Goal: Task Accomplishment & Management: Complete application form

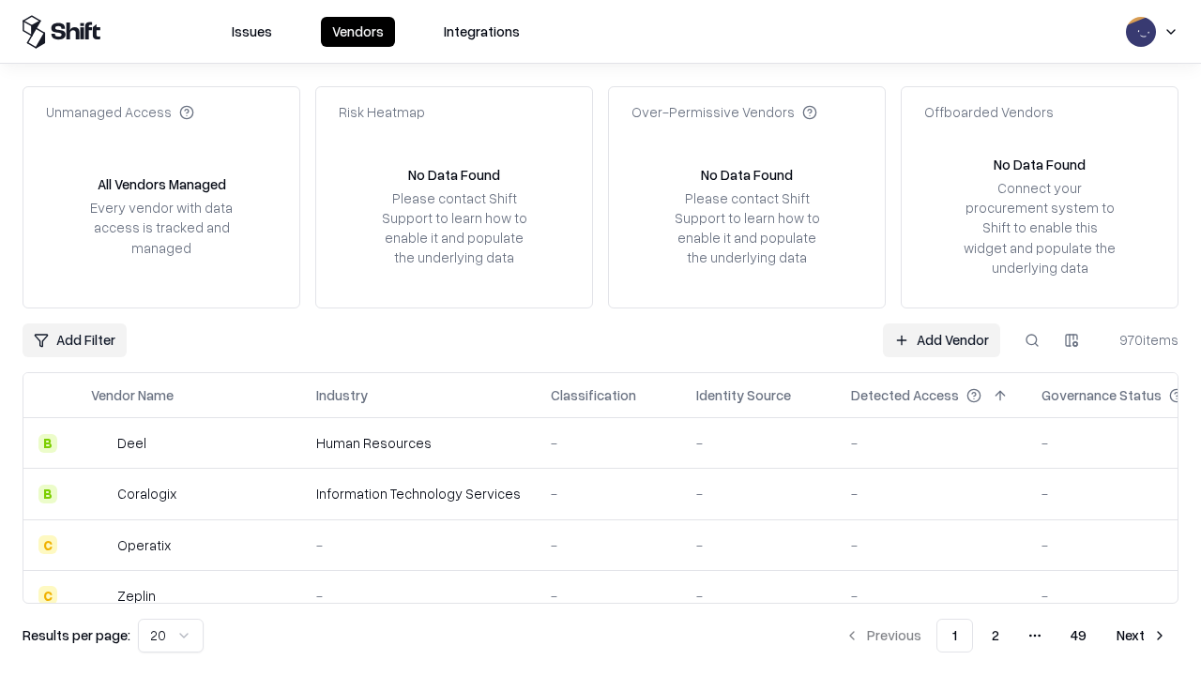
click at [941, 340] on link "Add Vendor" at bounding box center [941, 341] width 117 height 34
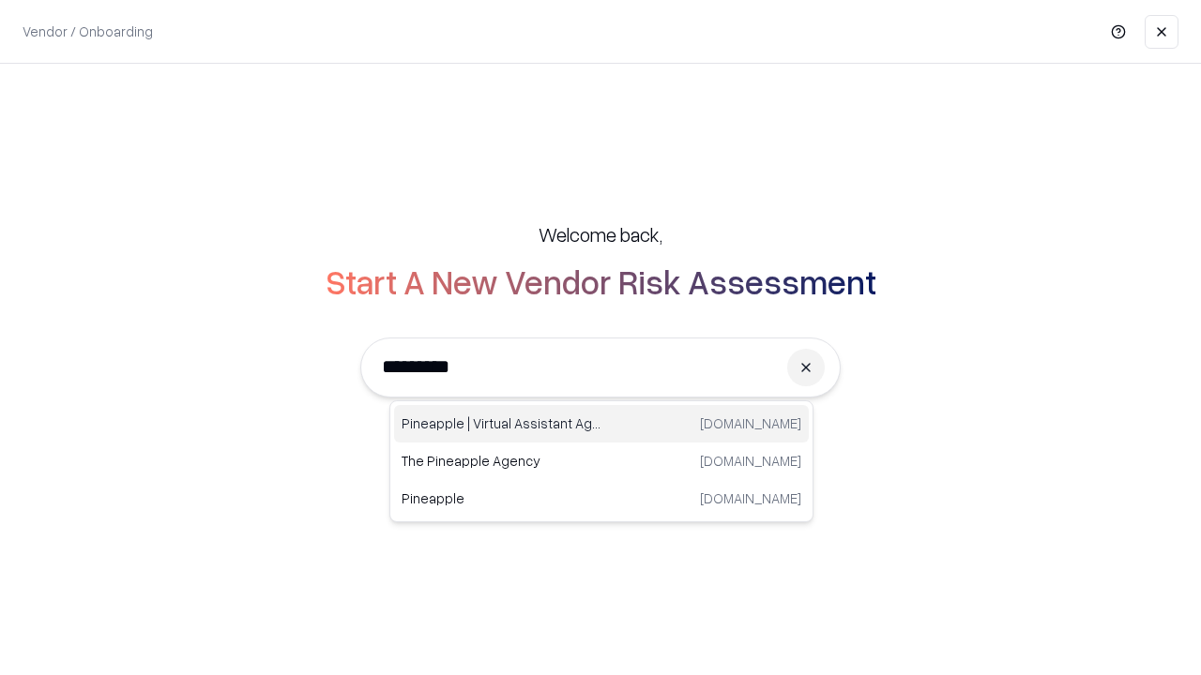
click at [601, 424] on div "Pineapple | Virtual Assistant Agency trypineapple.com" at bounding box center [601, 424] width 415 height 38
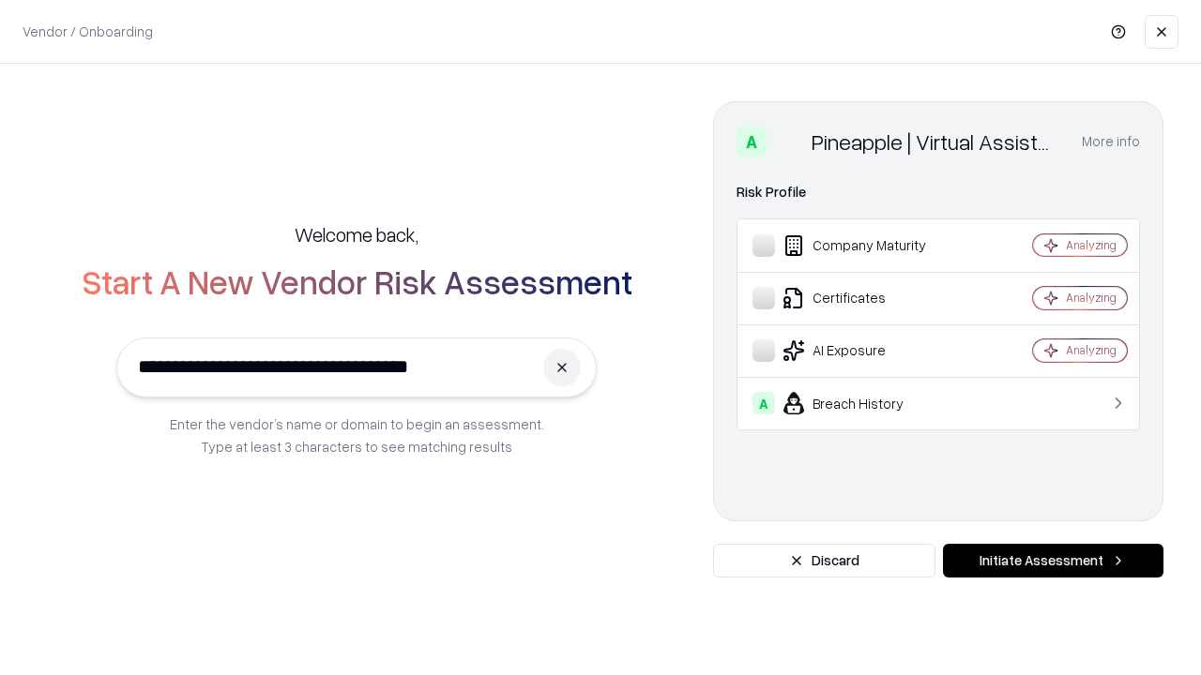
type input "**********"
click at [1052, 561] on button "Initiate Assessment" at bounding box center [1053, 561] width 220 height 34
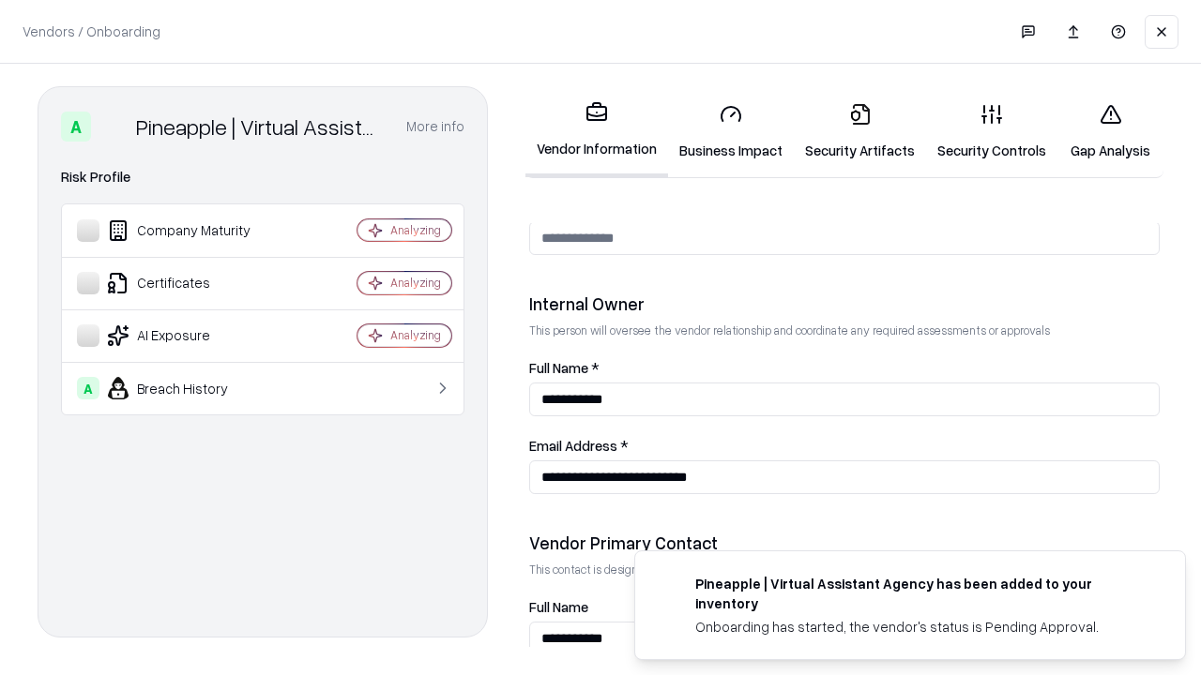
scroll to position [972, 0]
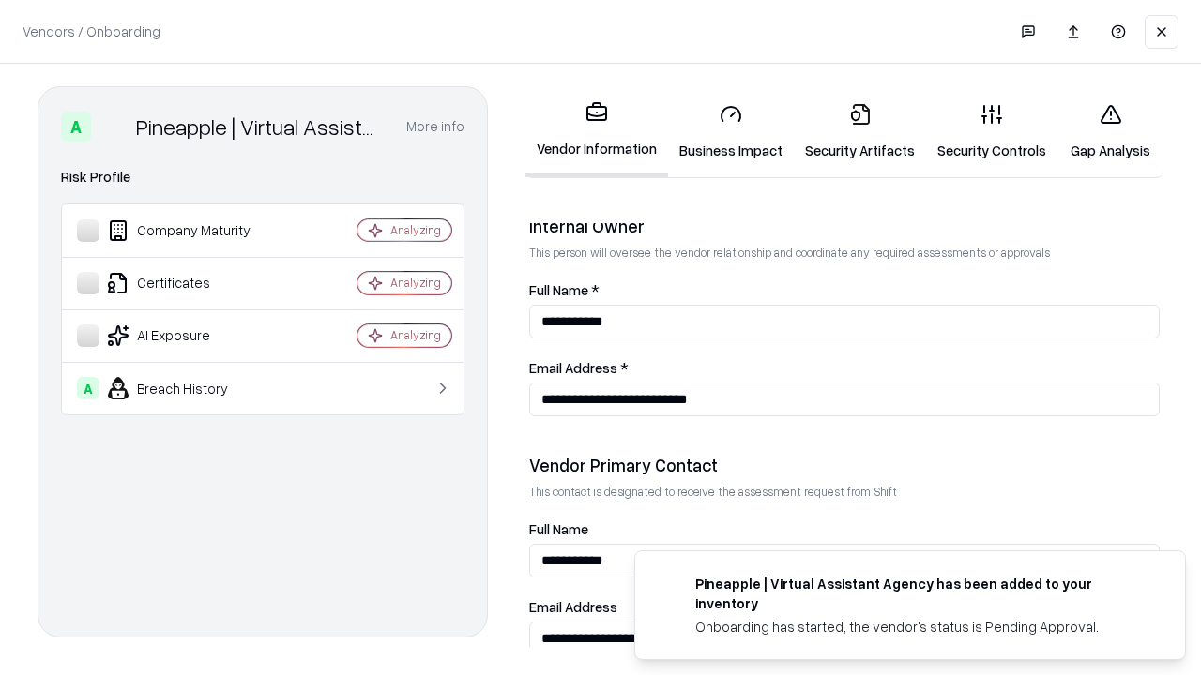
click at [731, 131] on link "Business Impact" at bounding box center [731, 131] width 126 height 87
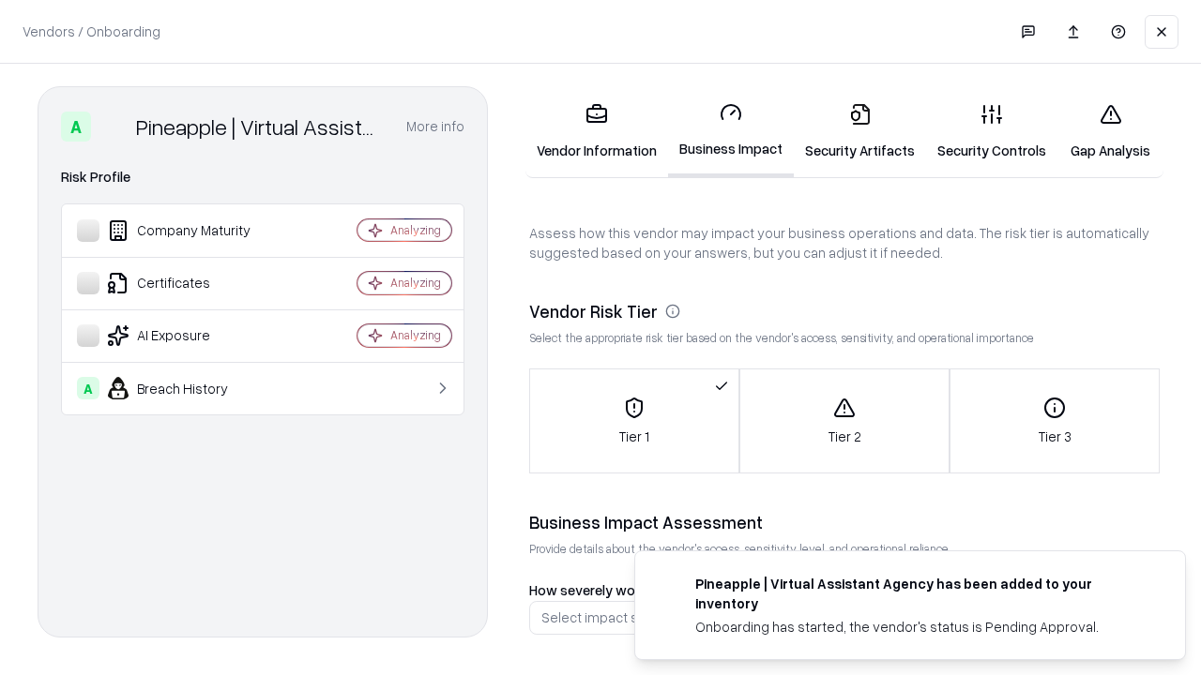
click at [859, 131] on link "Security Artifacts" at bounding box center [859, 131] width 132 height 87
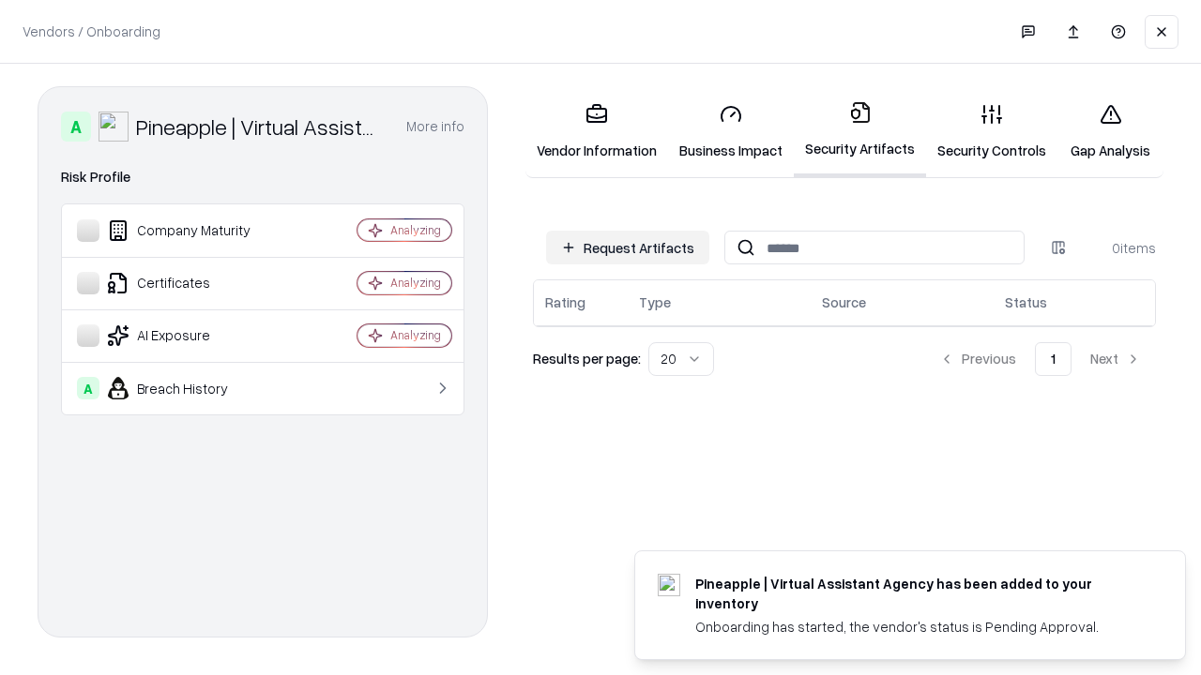
click at [627, 248] on button "Request Artifacts" at bounding box center [627, 248] width 163 height 34
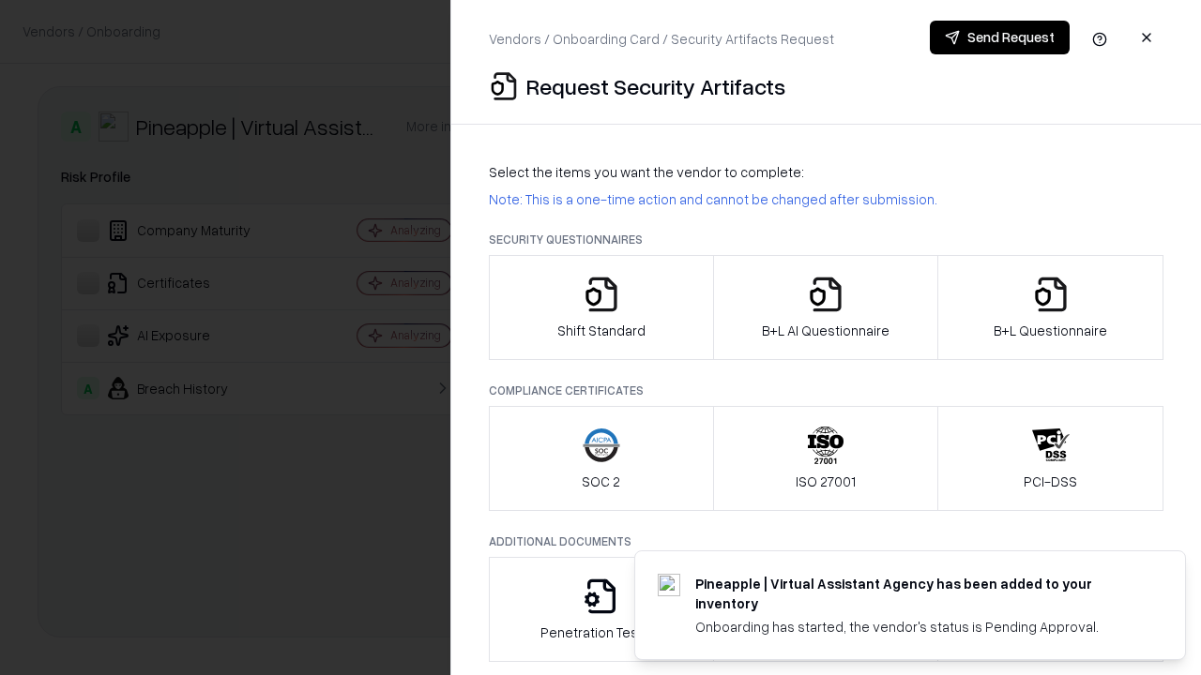
click at [600, 308] on icon "button" at bounding box center [601, 295] width 38 height 38
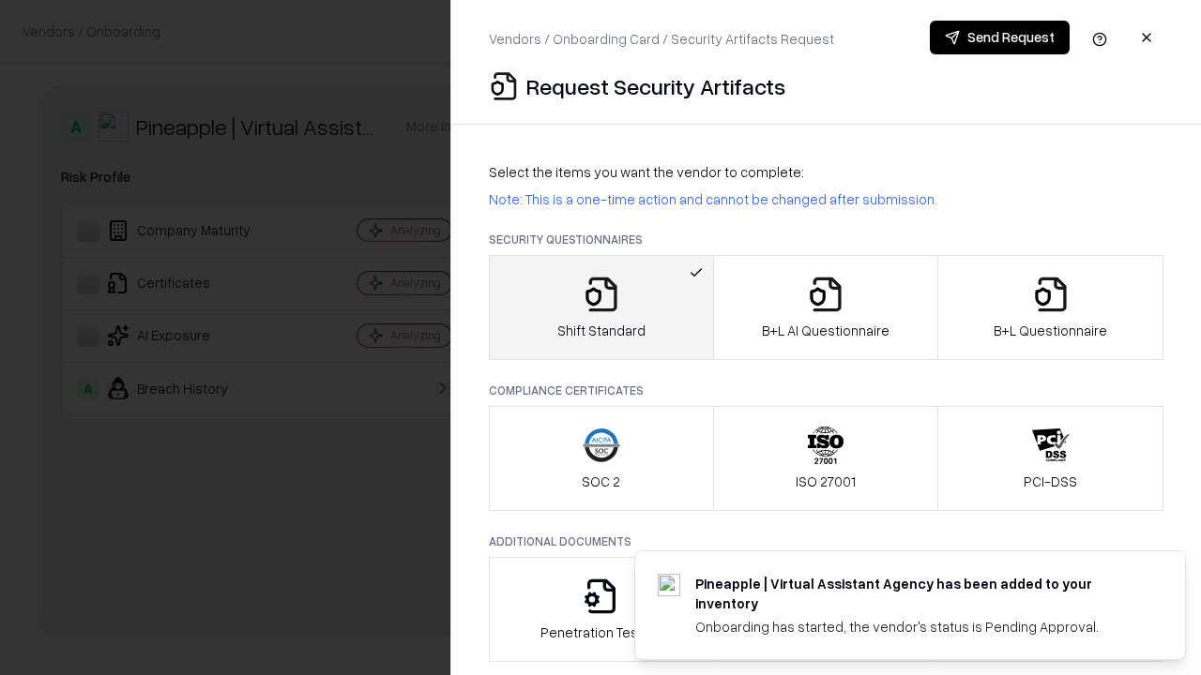
click at [999, 38] on button "Send Request" at bounding box center [999, 38] width 140 height 34
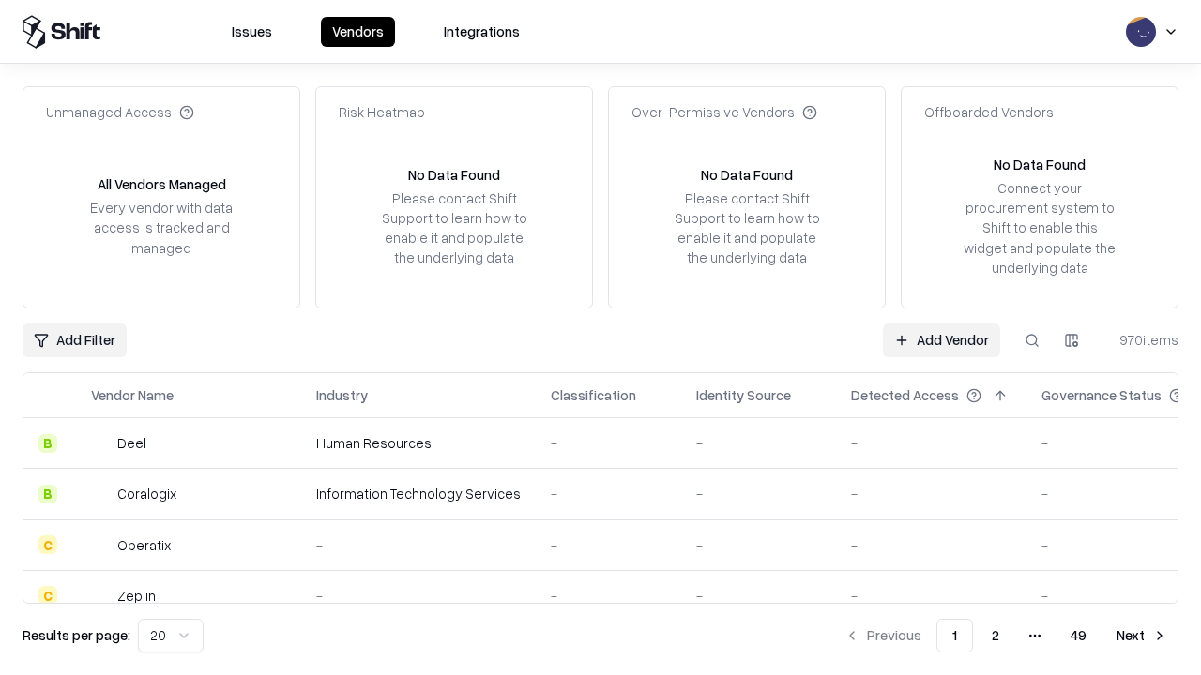
click at [1032, 340] on button at bounding box center [1032, 341] width 34 height 34
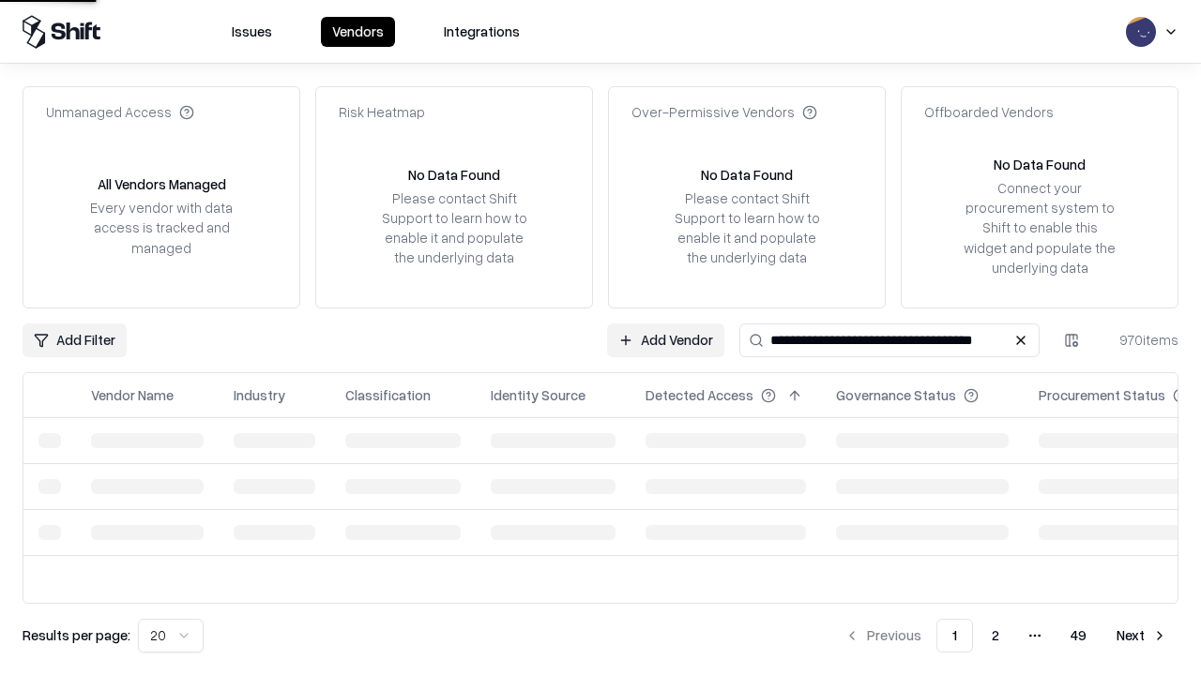
type input "**********"
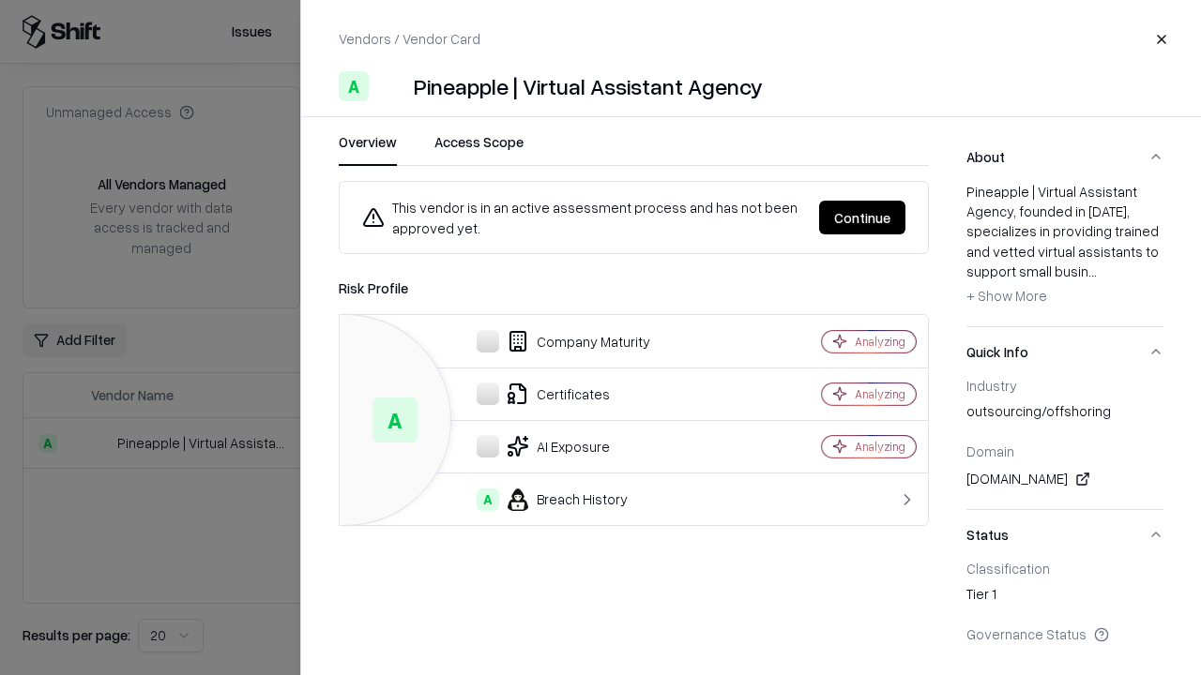
click at [862, 218] on button "Continue" at bounding box center [862, 218] width 86 height 34
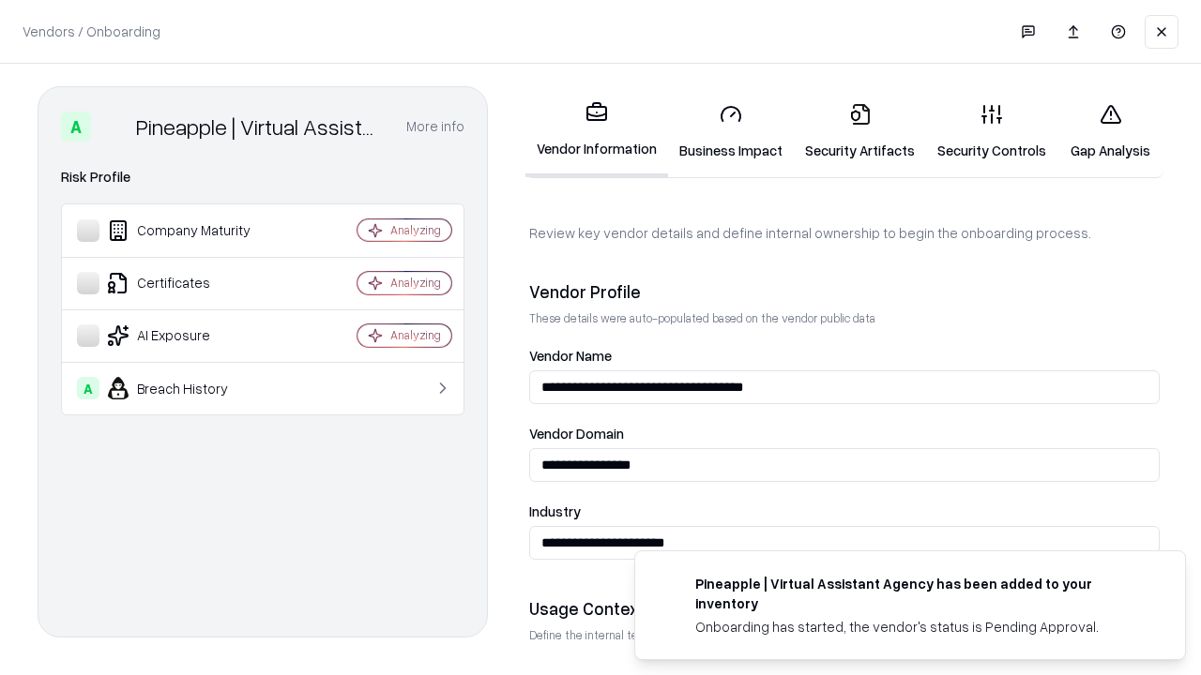
click at [859, 131] on link "Security Artifacts" at bounding box center [859, 131] width 132 height 87
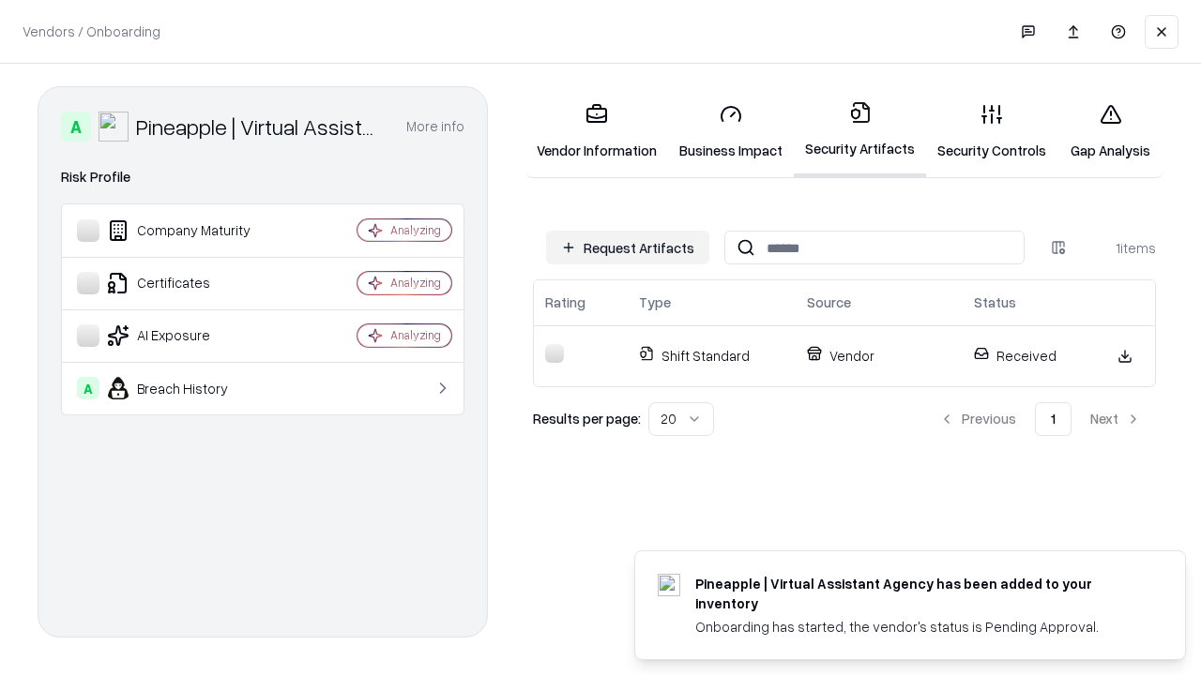
click at [991, 131] on link "Security Controls" at bounding box center [991, 131] width 131 height 87
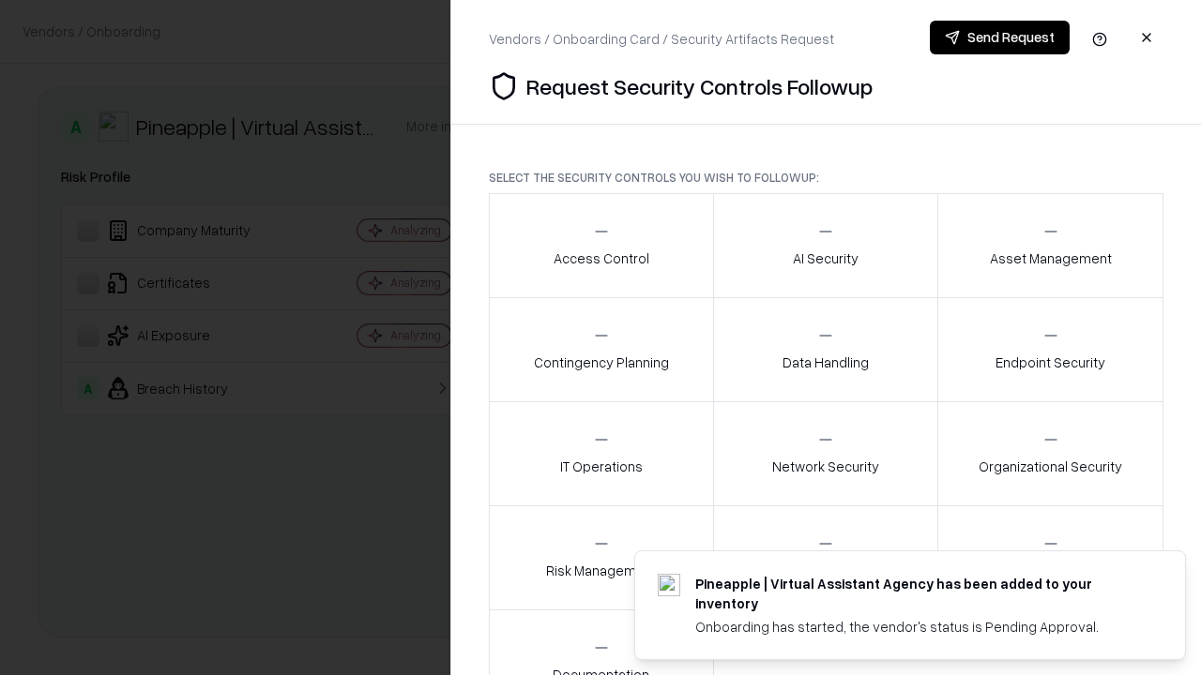
click at [600, 246] on div "Access Control" at bounding box center [601, 245] width 96 height 46
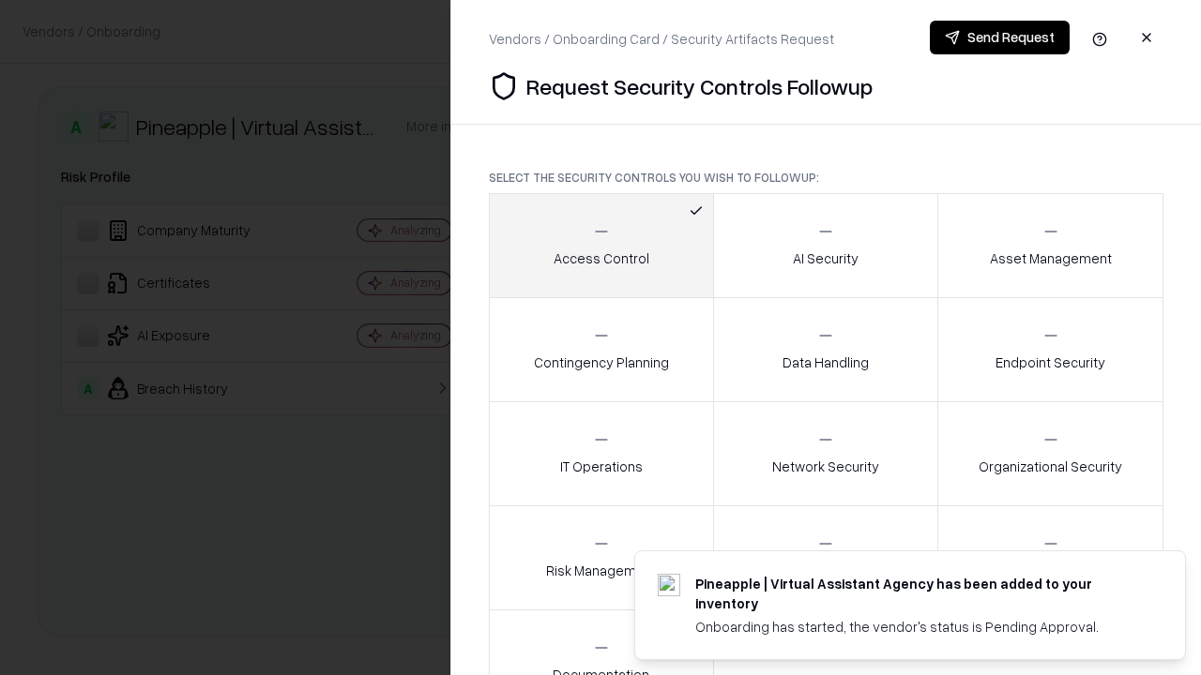
click at [999, 38] on button "Send Request" at bounding box center [999, 38] width 140 height 34
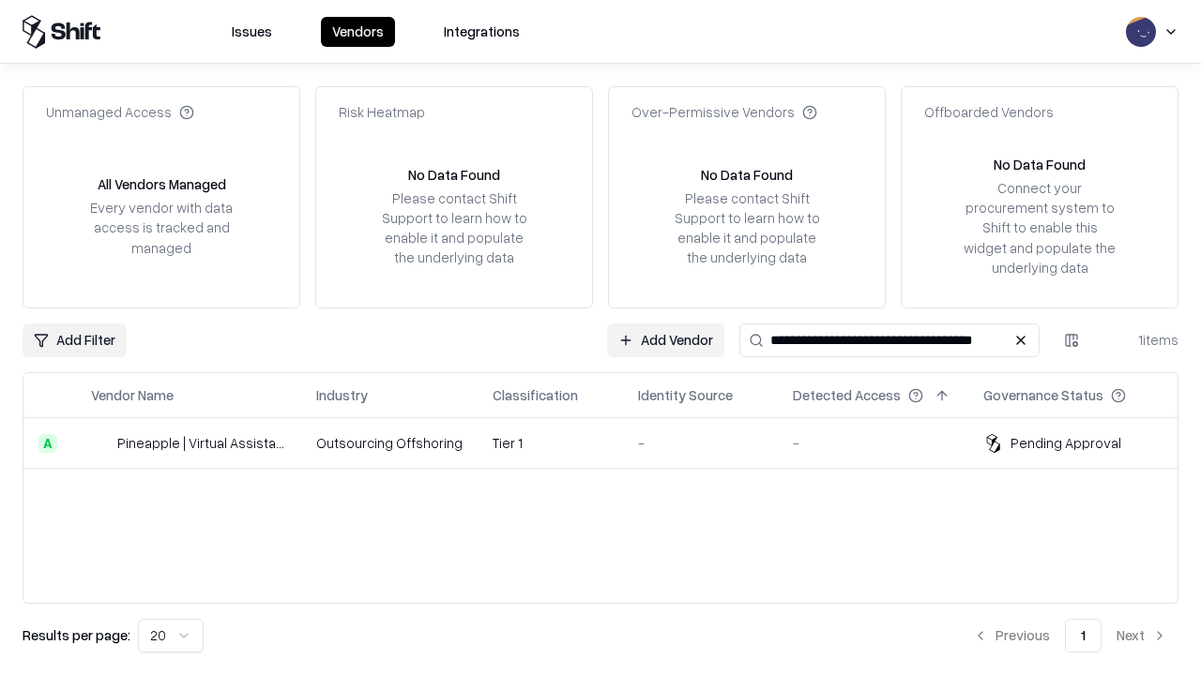
type input "**********"
click at [612, 443] on td "Tier 1" at bounding box center [549, 443] width 145 height 51
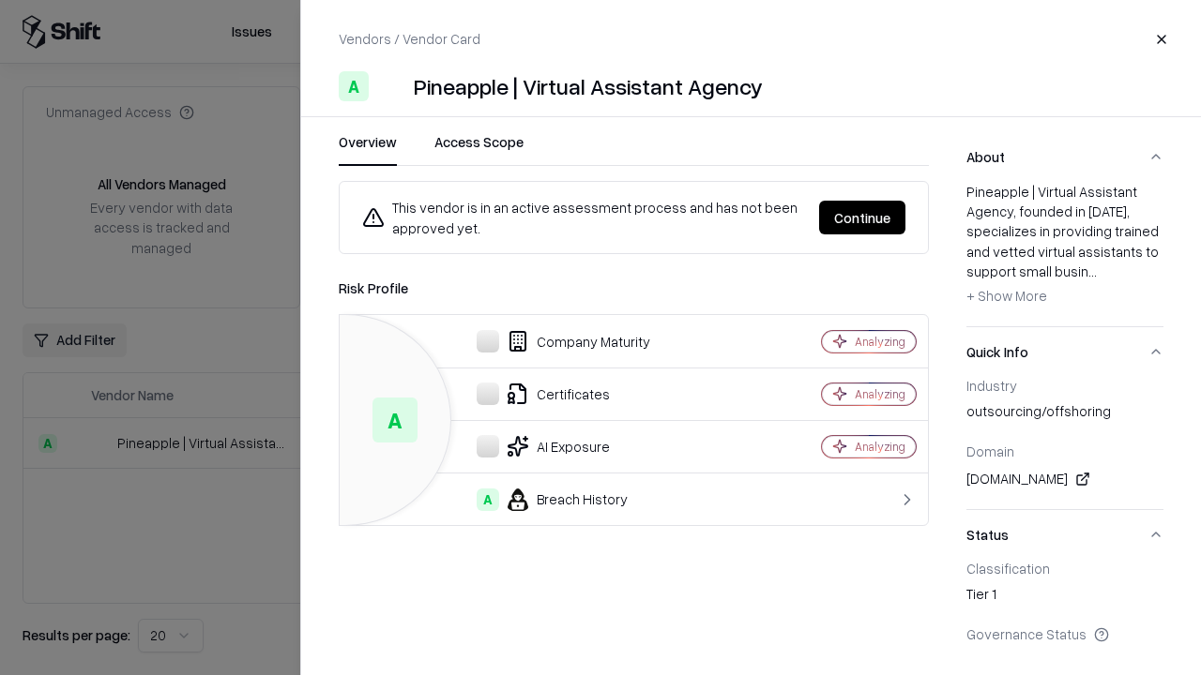
click at [862, 218] on button "Continue" at bounding box center [862, 218] width 86 height 34
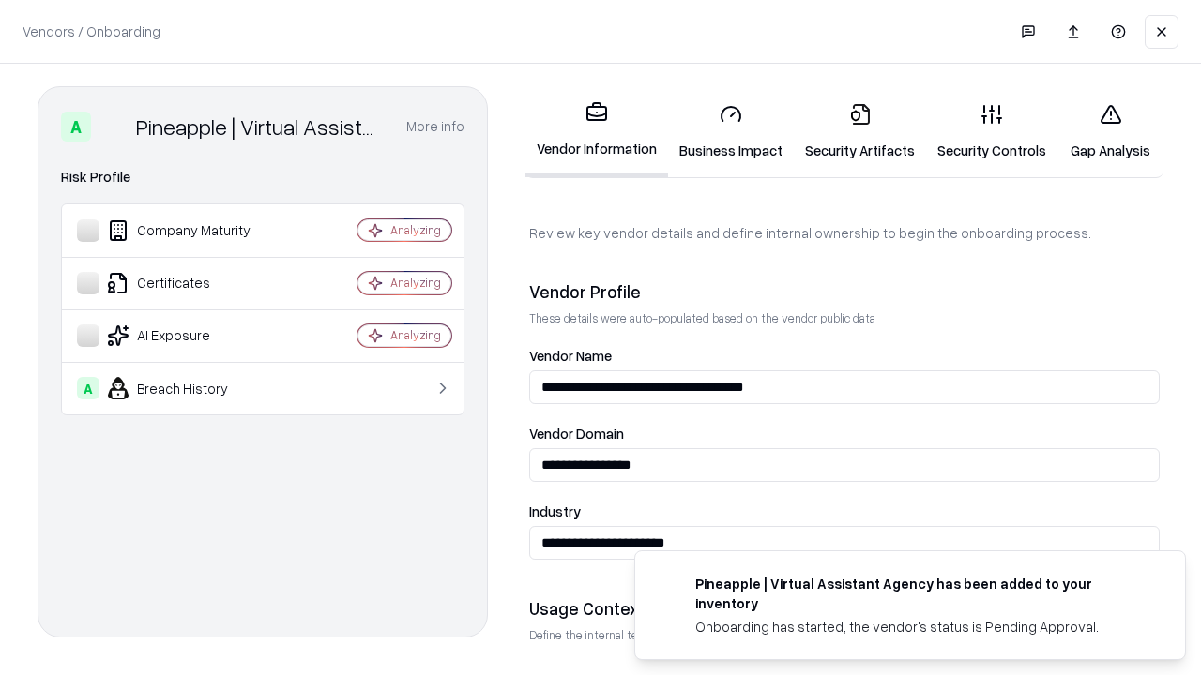
click at [1110, 131] on link "Gap Analysis" at bounding box center [1110, 131] width 106 height 87
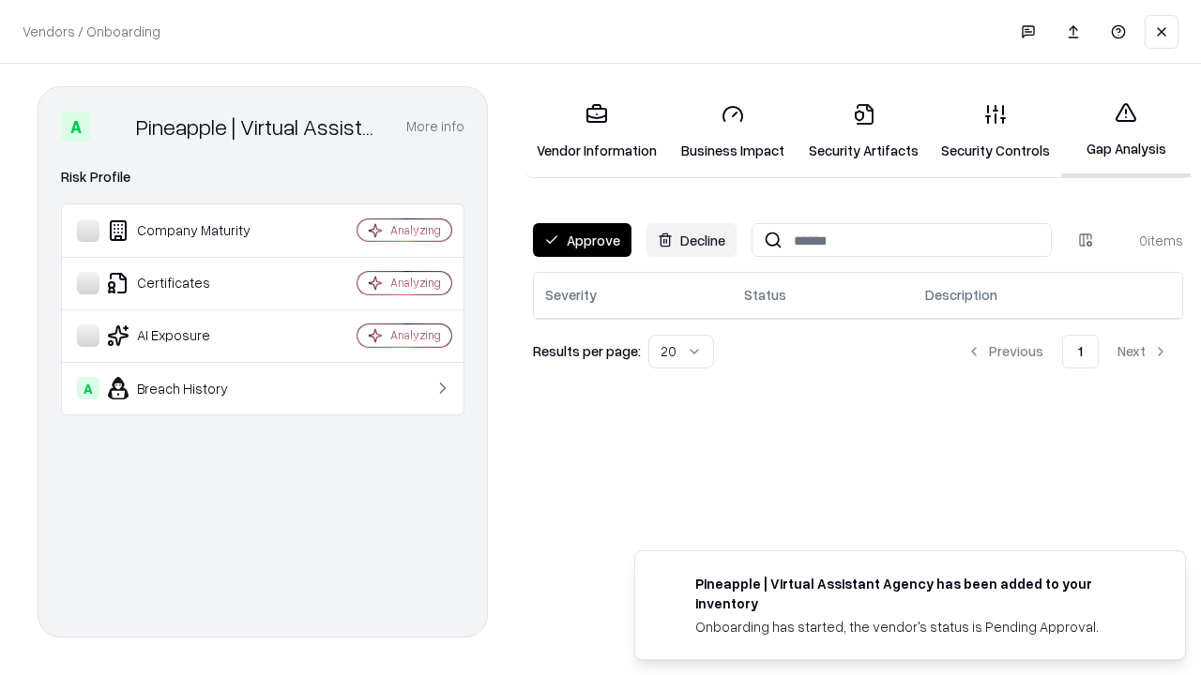
click at [582, 240] on button "Approve" at bounding box center [582, 240] width 98 height 34
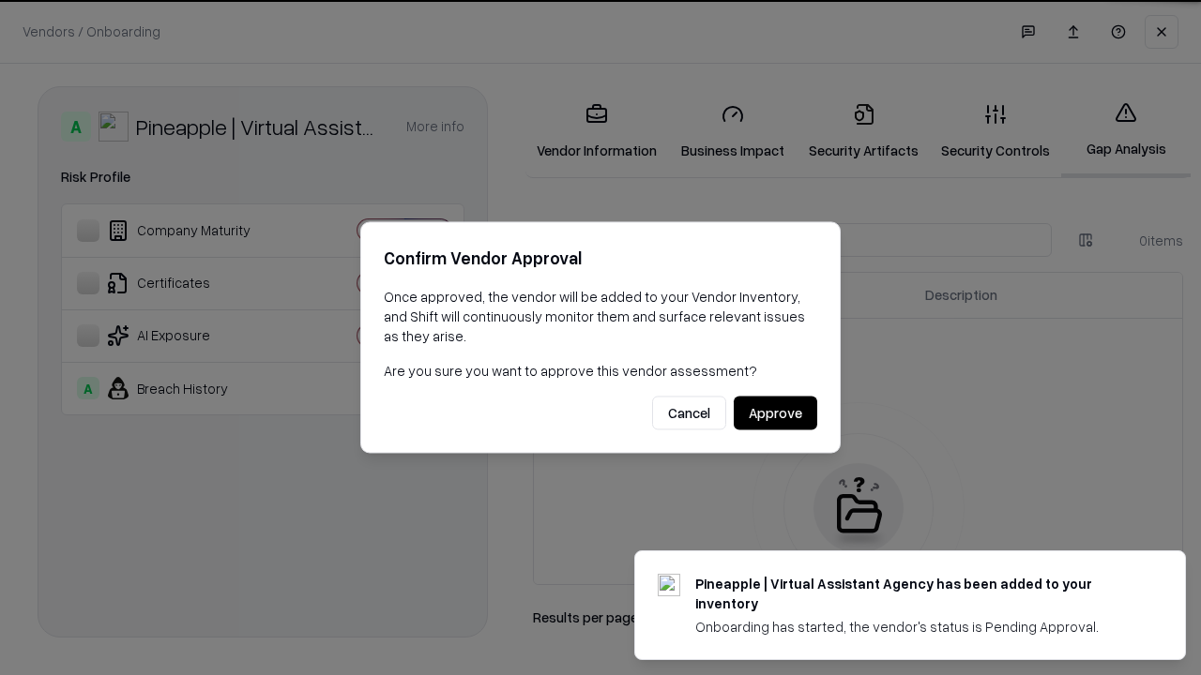
click at [775, 413] on button "Approve" at bounding box center [774, 414] width 83 height 34
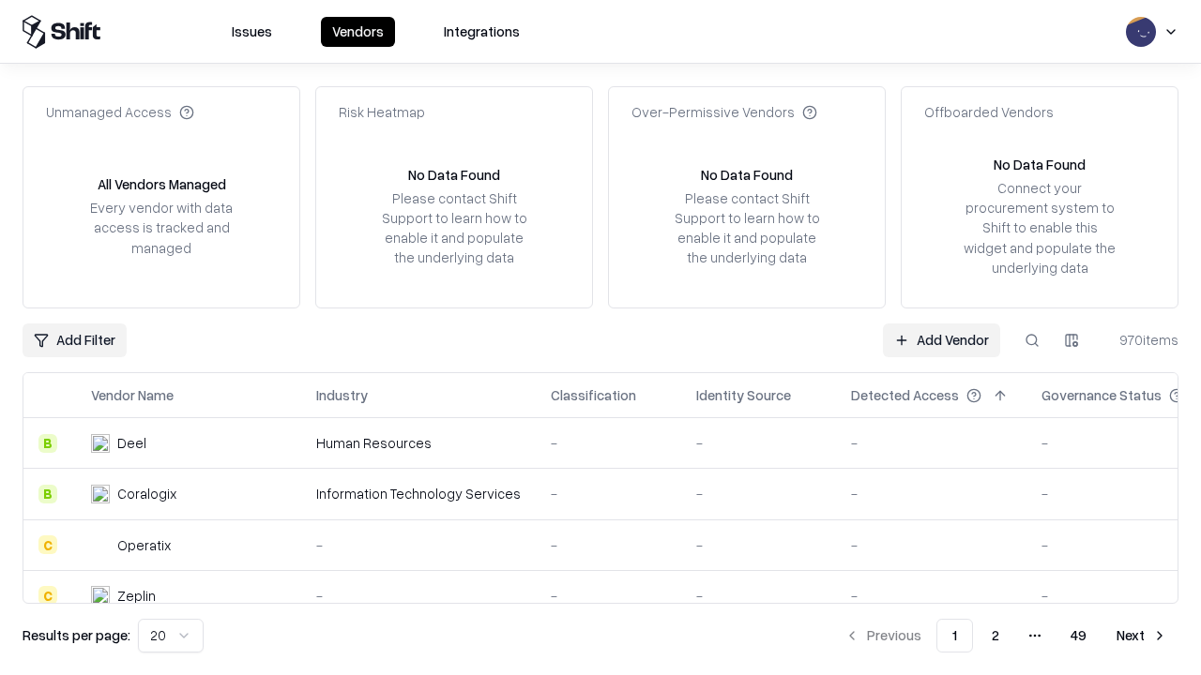
type input "**********"
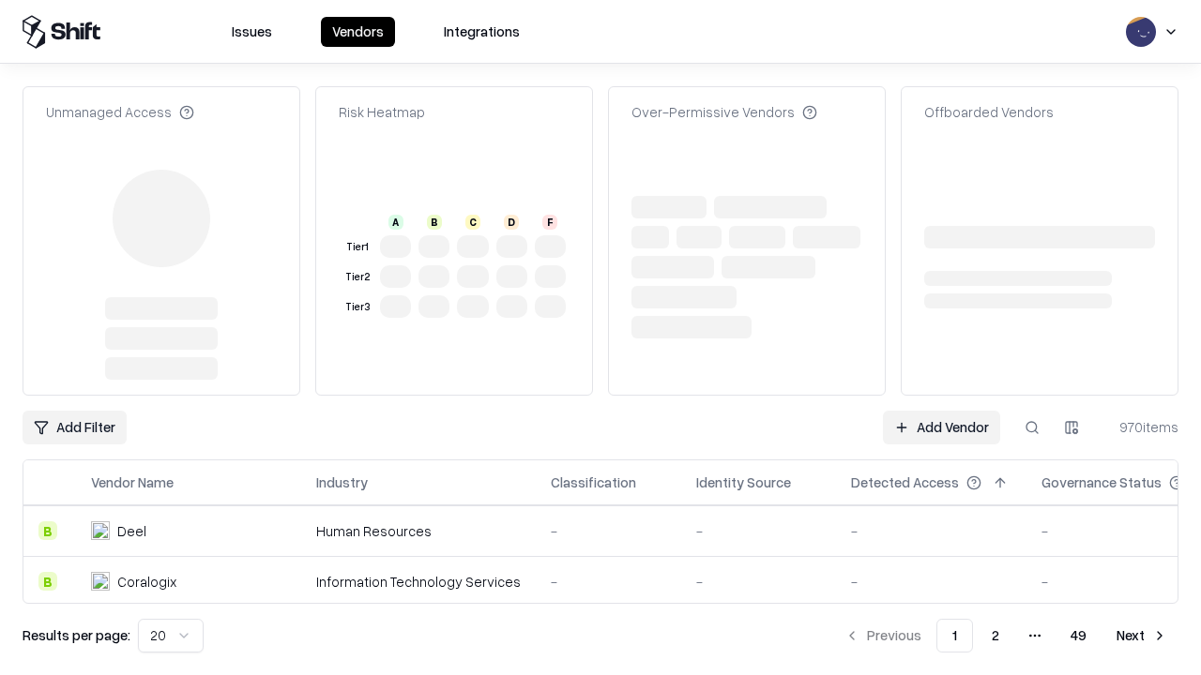
click at [941, 428] on link "Add Vendor" at bounding box center [941, 428] width 117 height 34
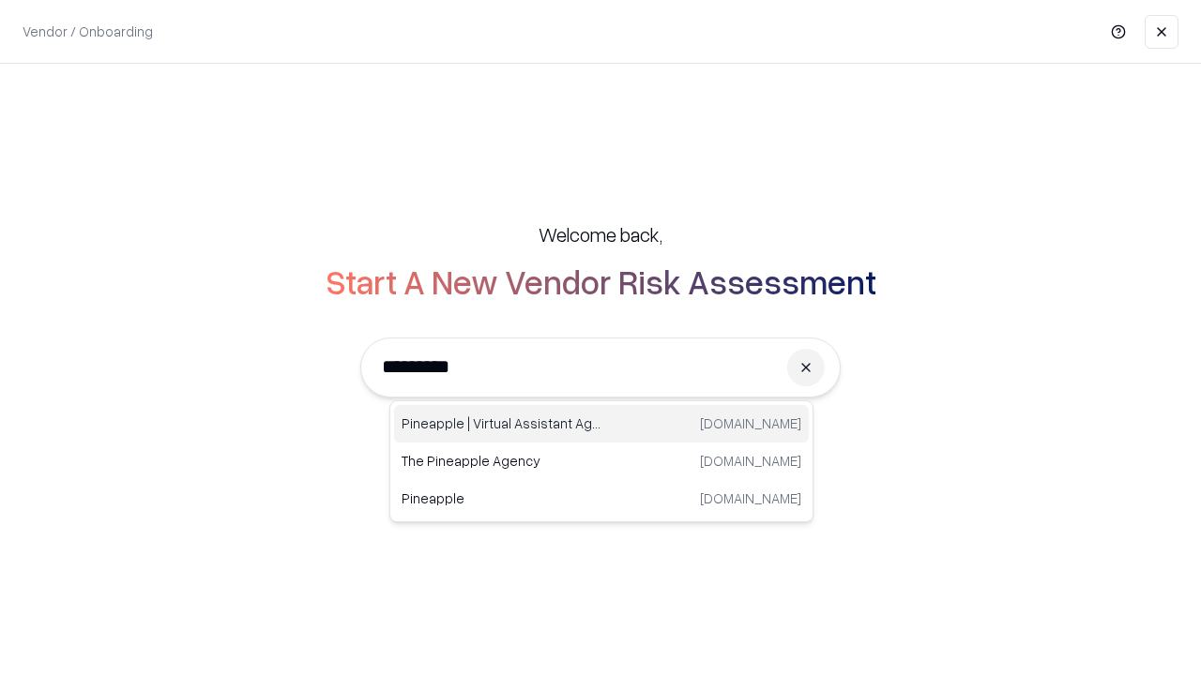
click at [601, 424] on div "Pineapple | Virtual Assistant Agency trypineapple.com" at bounding box center [601, 424] width 415 height 38
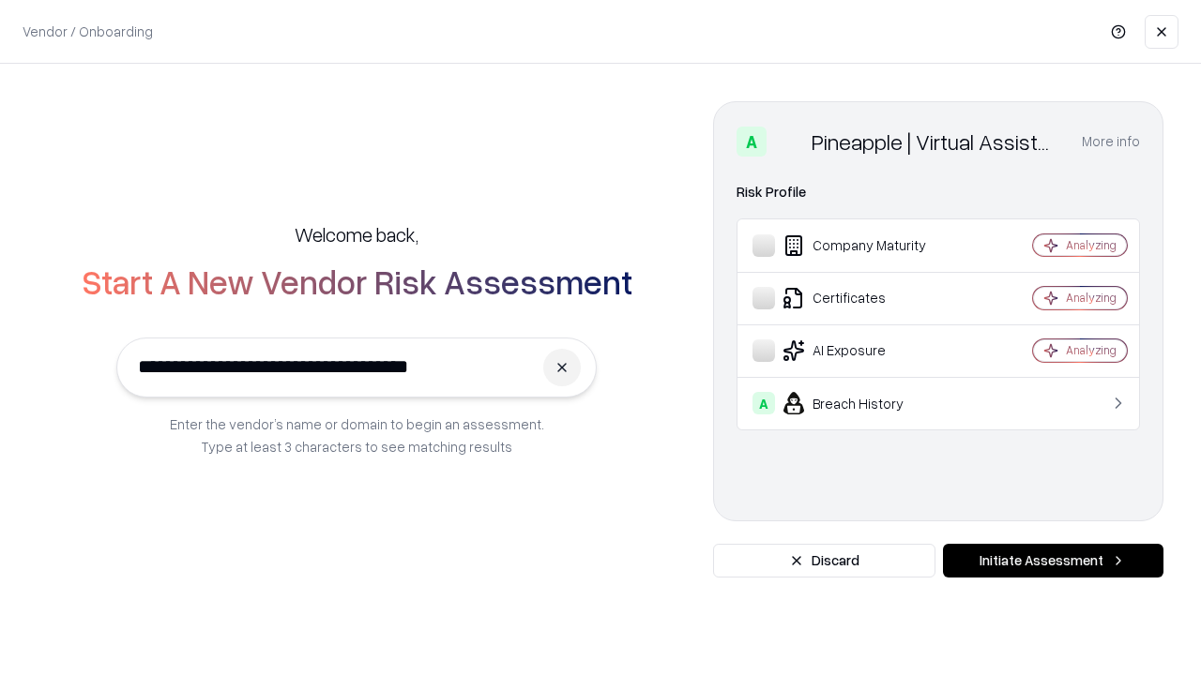
type input "**********"
click at [1052, 561] on button "Initiate Assessment" at bounding box center [1053, 561] width 220 height 34
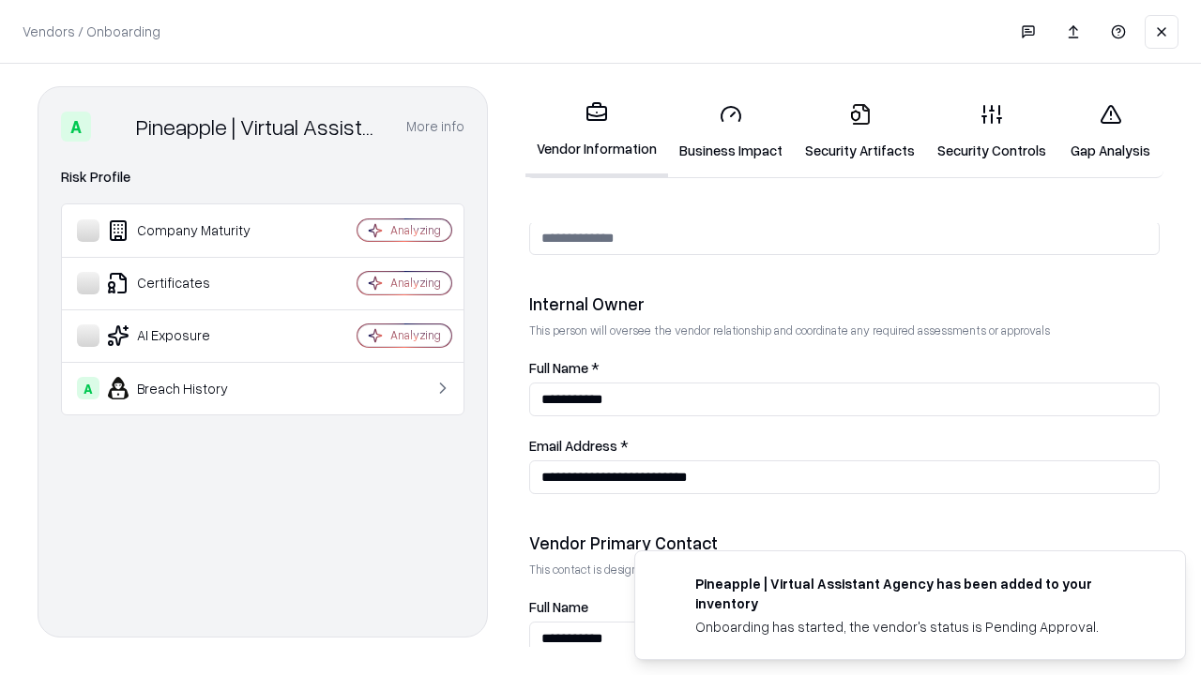
scroll to position [972, 0]
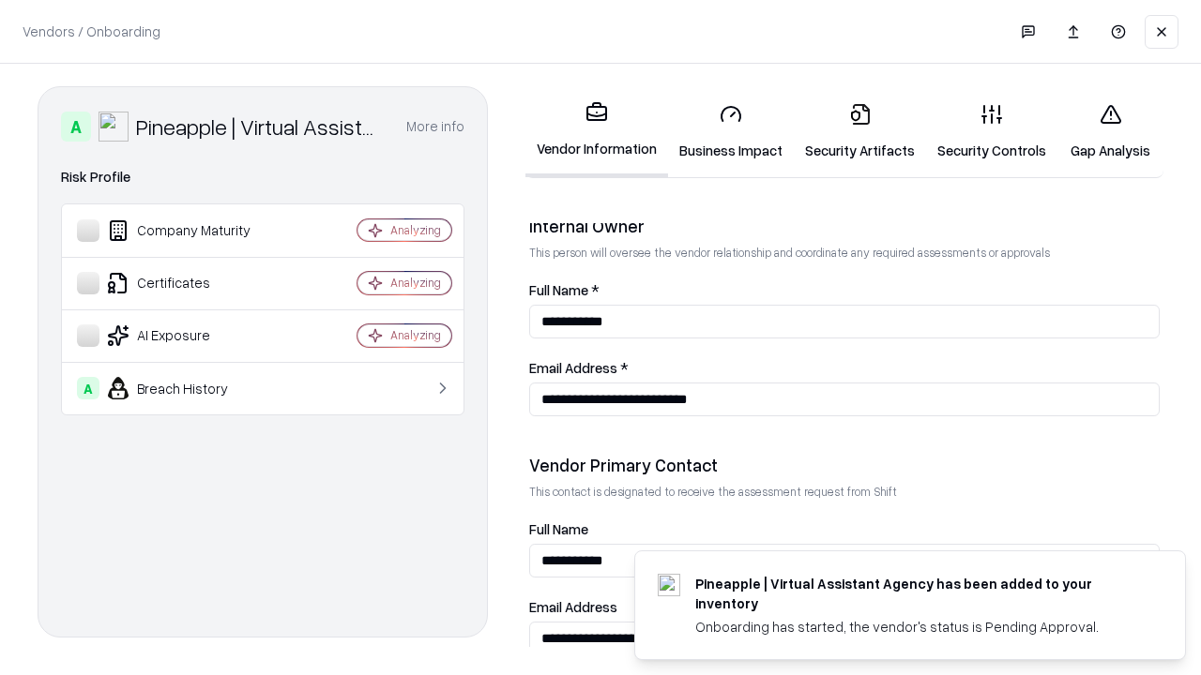
click at [1110, 131] on link "Gap Analysis" at bounding box center [1110, 131] width 106 height 87
